Goal: Information Seeking & Learning: Check status

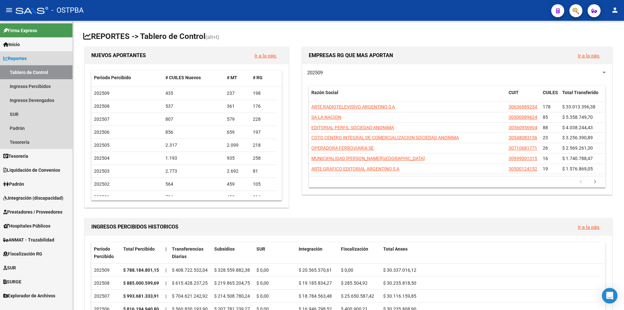
click at [27, 58] on span "Reportes" at bounding box center [14, 58] width 23 height 7
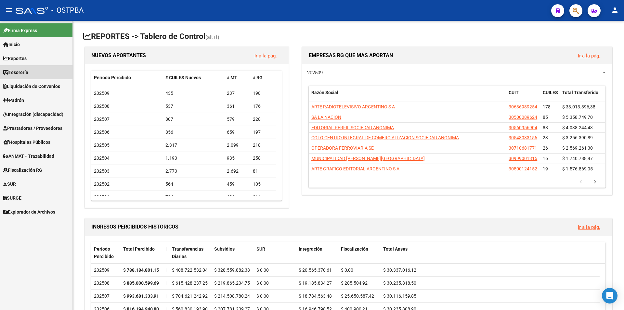
click at [28, 70] on span "Tesorería" at bounding box center [15, 72] width 25 height 7
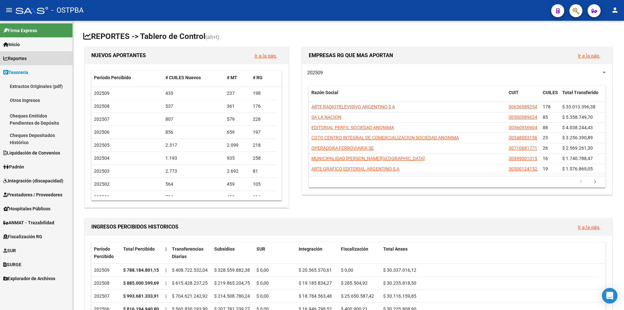
click at [24, 57] on span "Reportes" at bounding box center [14, 58] width 23 height 7
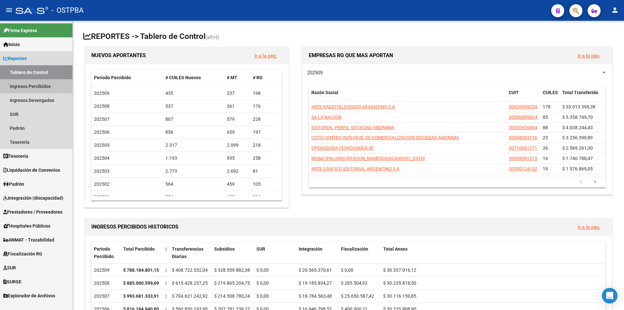
click at [41, 85] on link "Ingresos Percibidos" at bounding box center [36, 86] width 72 height 14
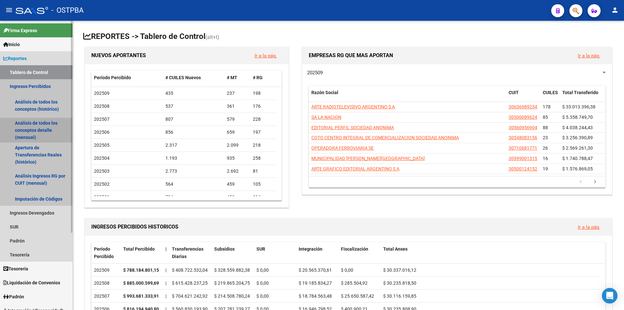
click at [28, 132] on link "Análisis de todos los conceptos detalle (mensual)" at bounding box center [36, 130] width 72 height 25
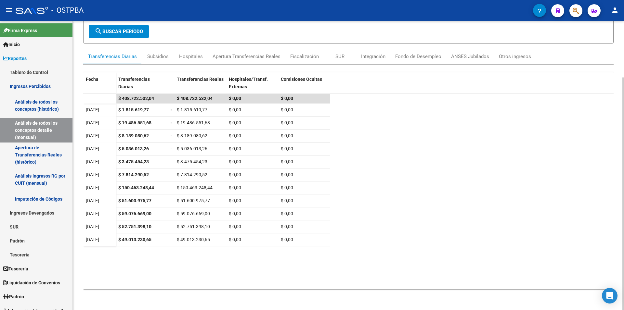
drag, startPoint x: 432, startPoint y: 221, endPoint x: 414, endPoint y: 209, distance: 22.7
click at [429, 215] on datatable-scroller "$ 408.722.532,04 $ 408.722.532,04 $ 0,00 $ 0,00 [DATE] $ 1.815.619,77 = $ 1.815…" at bounding box center [348, 165] width 530 height 143
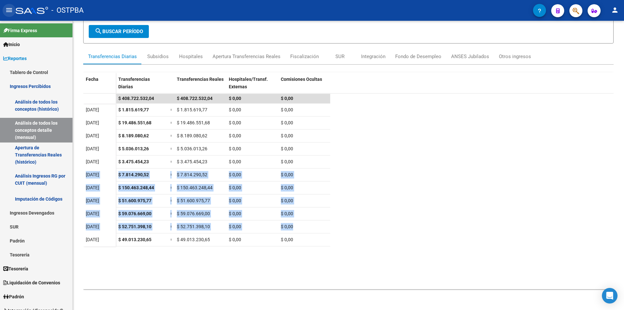
click at [7, 9] on mat-icon "menu" at bounding box center [9, 10] width 8 height 8
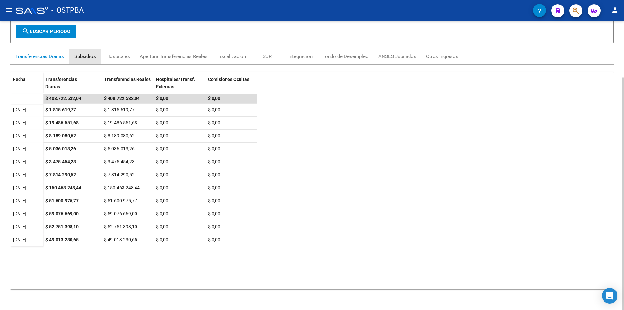
click at [86, 54] on div "Subsidios" at bounding box center [84, 56] width 21 height 7
